Goal: Information Seeking & Learning: Learn about a topic

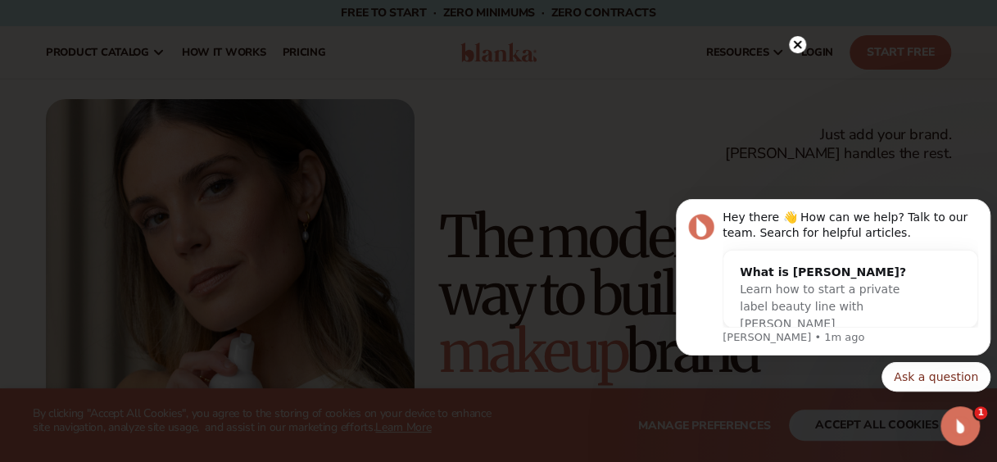
click at [801, 37] on icon at bounding box center [797, 44] width 17 height 17
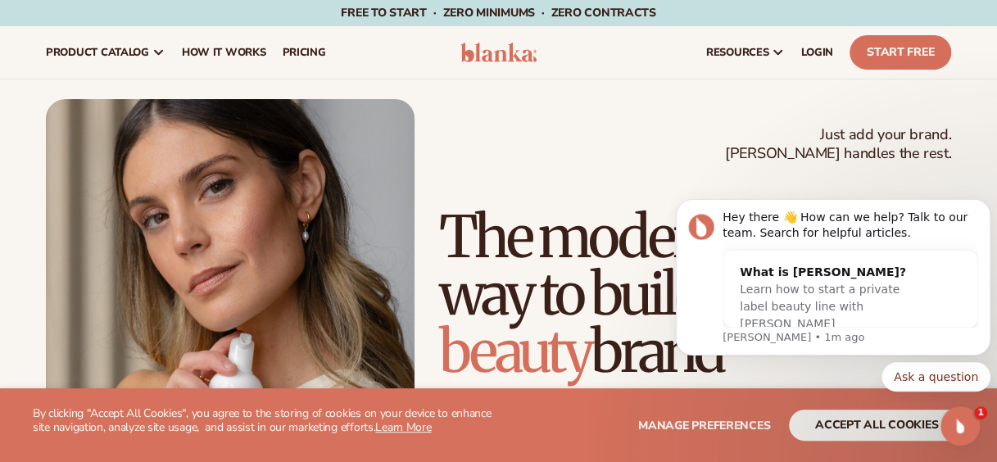
click at [700, 147] on div "Just add your brand. Blanka handles the rest. beauty,[MEDICAL_DATA],wellness,ma…" at bounding box center [498, 331] width 905 height 464
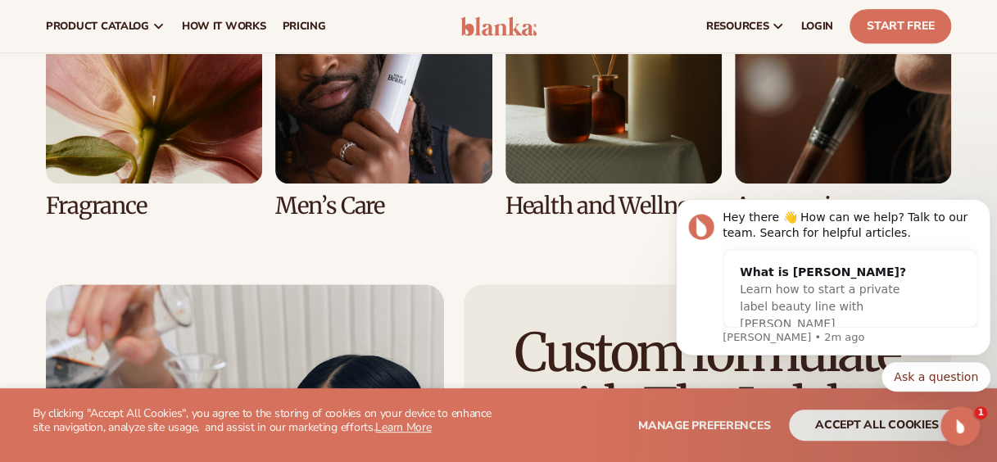
scroll to position [3335, 0]
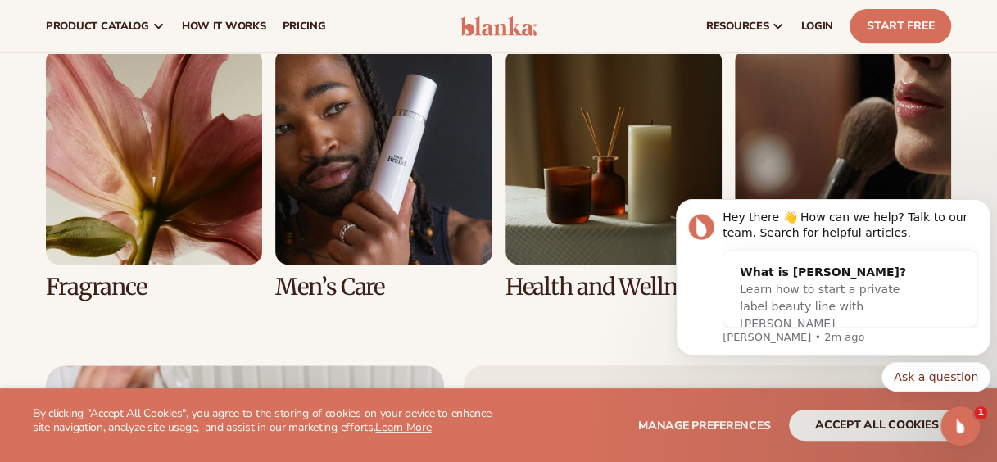
click at [587, 195] on link "7 / 8" at bounding box center [613, 173] width 216 height 251
click at [586, 285] on link "7 / 8" at bounding box center [613, 173] width 216 height 251
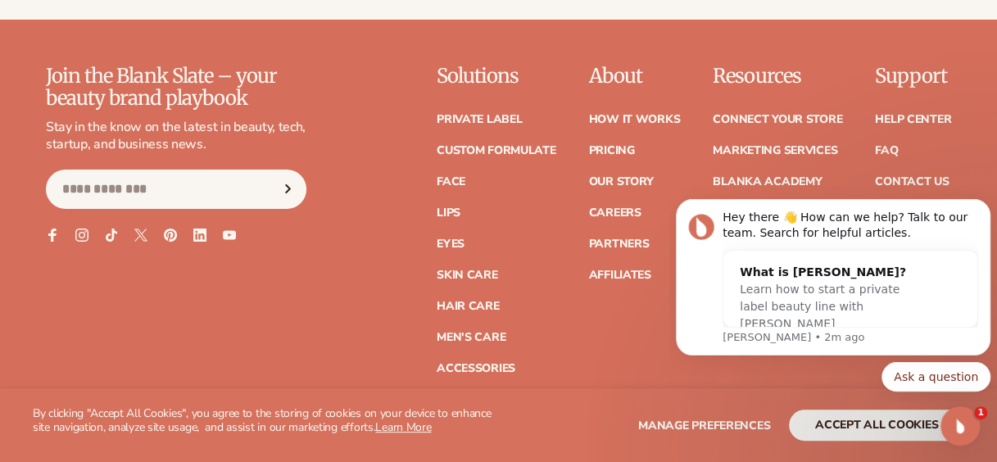
scroll to position [2839, 0]
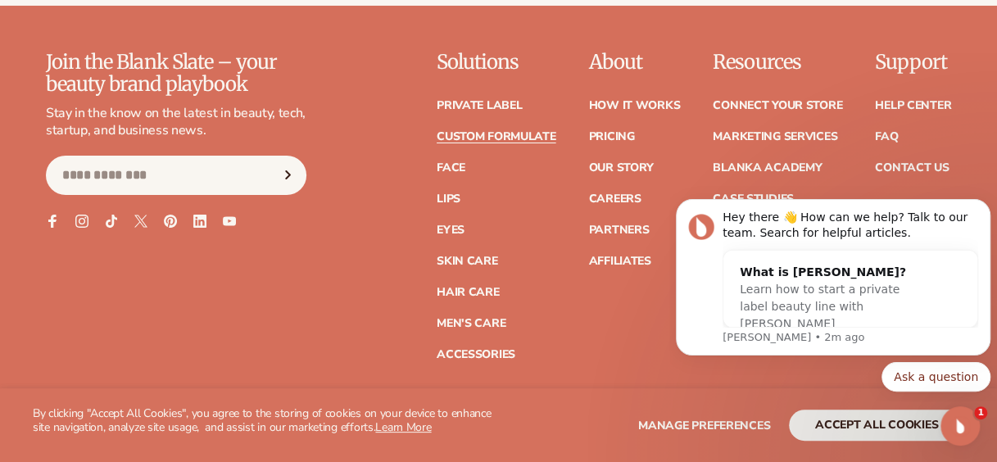
click at [527, 134] on link "Custom formulate" at bounding box center [497, 136] width 120 height 11
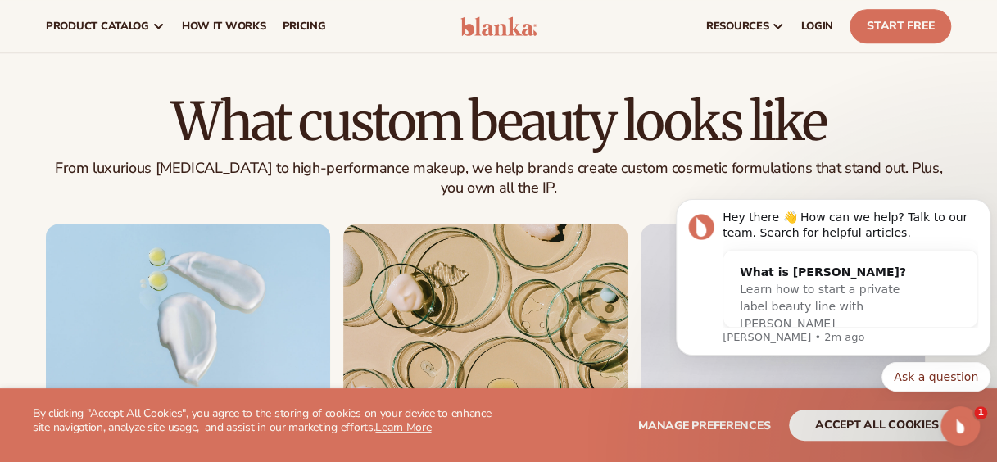
scroll to position [51, 0]
